Goal: Task Accomplishment & Management: Complete application form

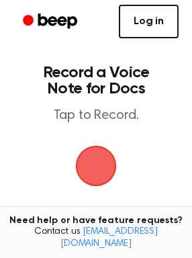
click at [159, 9] on link "Log in" at bounding box center [149, 22] width 60 height 34
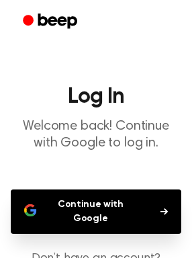
click at [56, 201] on button "Continue with Google" at bounding box center [96, 211] width 171 height 44
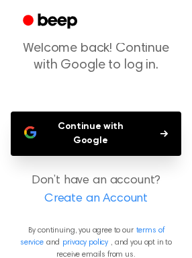
scroll to position [79, 0]
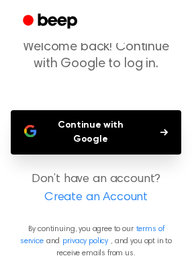
click at [69, 189] on link "Create an Account" at bounding box center [95, 198] width 165 height 18
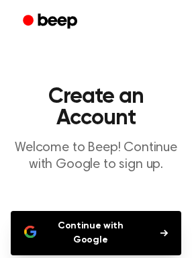
click at [49, 195] on main "Create an Account Welcome to Beep! Continue with Google to sign up. Continue wi…" at bounding box center [96, 196] width 192 height 392
click at [53, 208] on main "Create an Account Welcome to Beep! Continue with Google to sign up. Continue wi…" at bounding box center [96, 196] width 192 height 392
click at [54, 212] on button "Continue with Google" at bounding box center [96, 233] width 171 height 44
